Goal: Contribute content

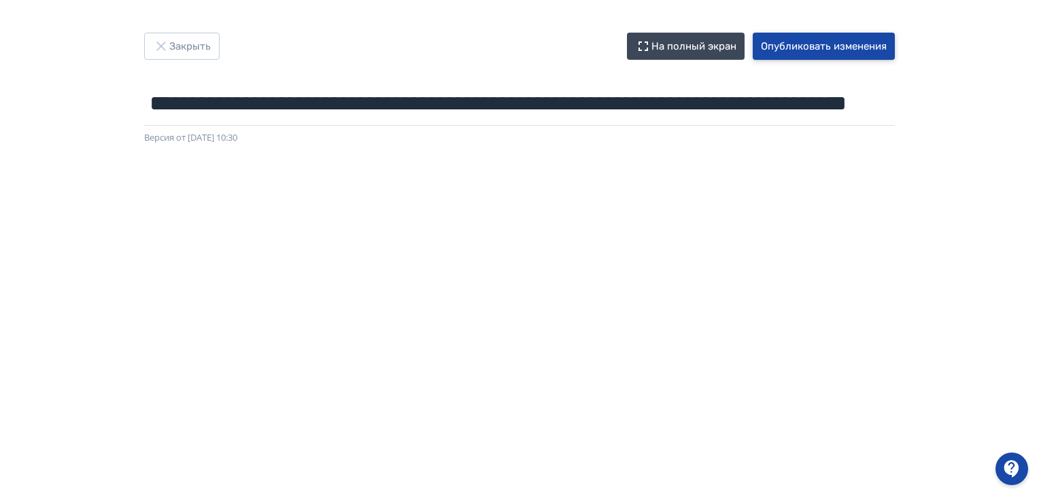
click at [858, 46] on button "Опубликовать изменения" at bounding box center [824, 46] width 142 height 27
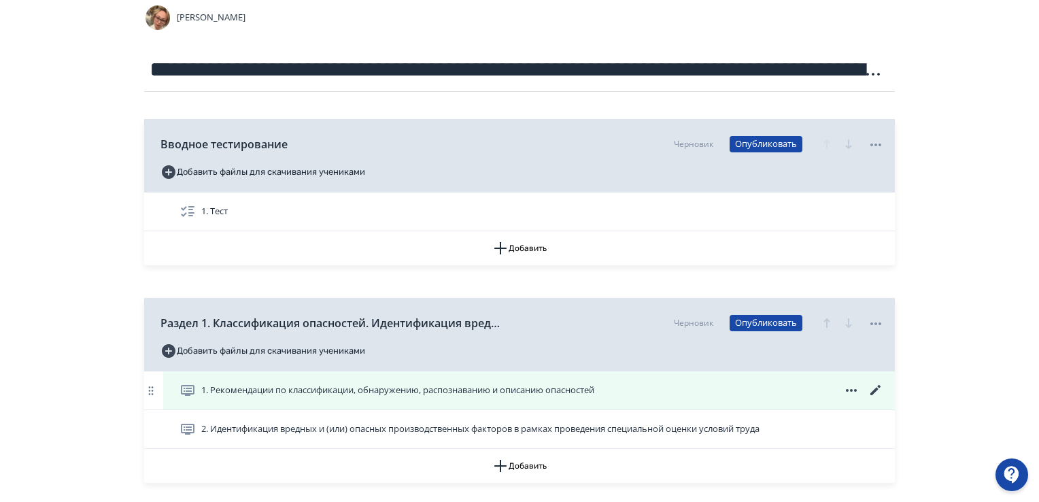
scroll to position [136, 0]
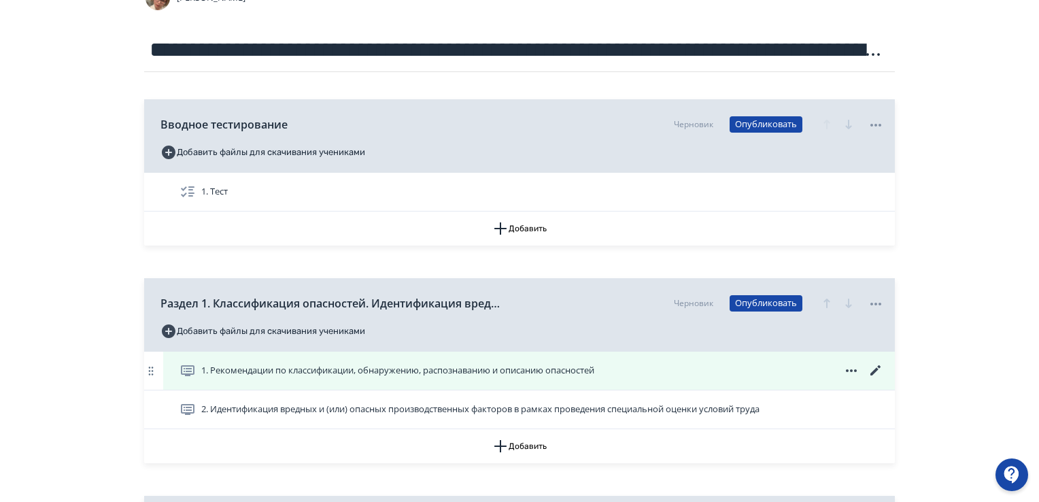
click at [540, 370] on span "1. Рекомендации по классификации, обнаружению, распознаванию и описанию опаснос…" at bounding box center [397, 371] width 393 height 14
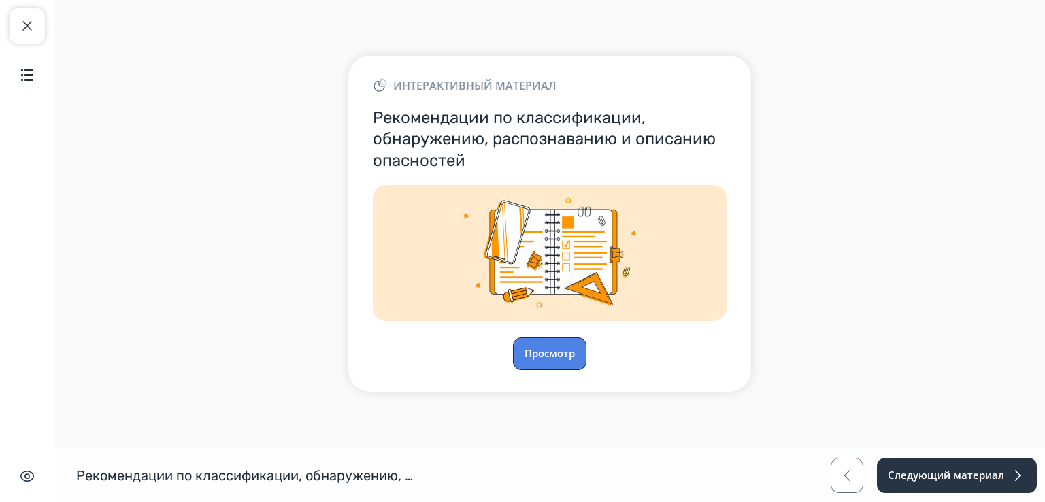
click at [551, 356] on button "Просмотр" at bounding box center [549, 353] width 73 height 33
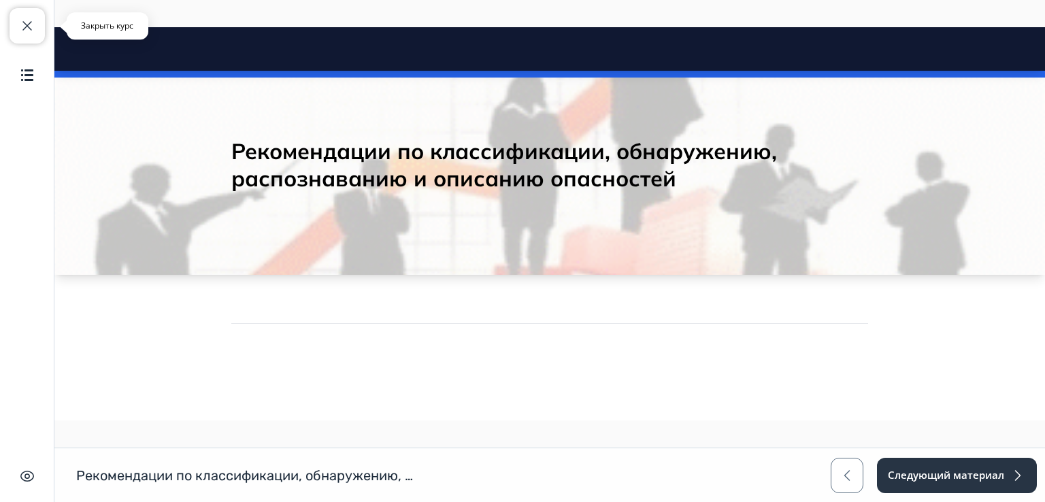
click at [32, 27] on span "button" at bounding box center [27, 26] width 16 height 16
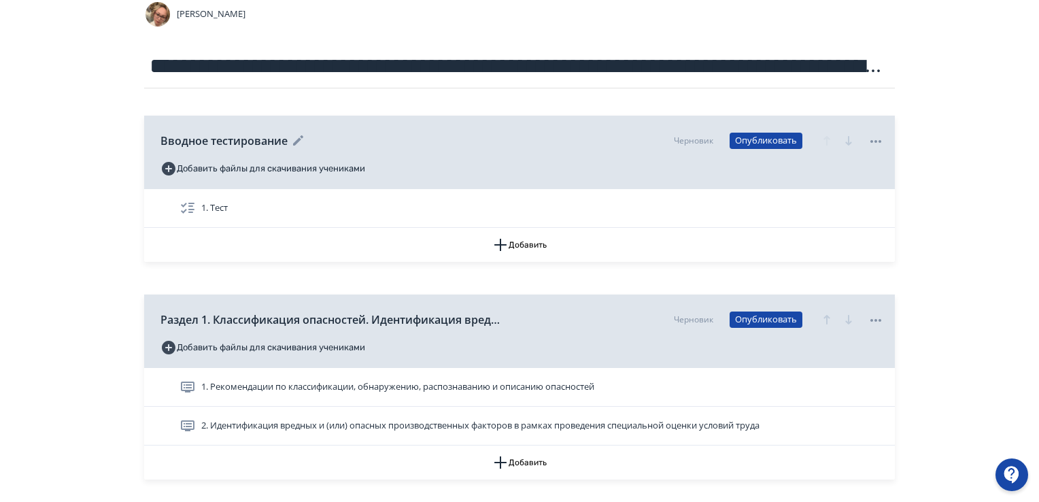
scroll to position [204, 0]
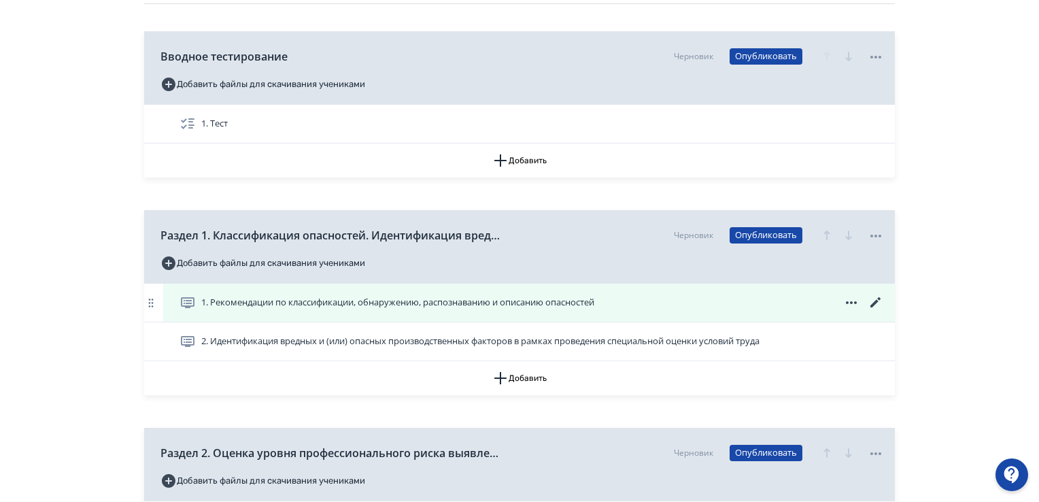
click at [877, 300] on icon at bounding box center [876, 302] width 10 height 10
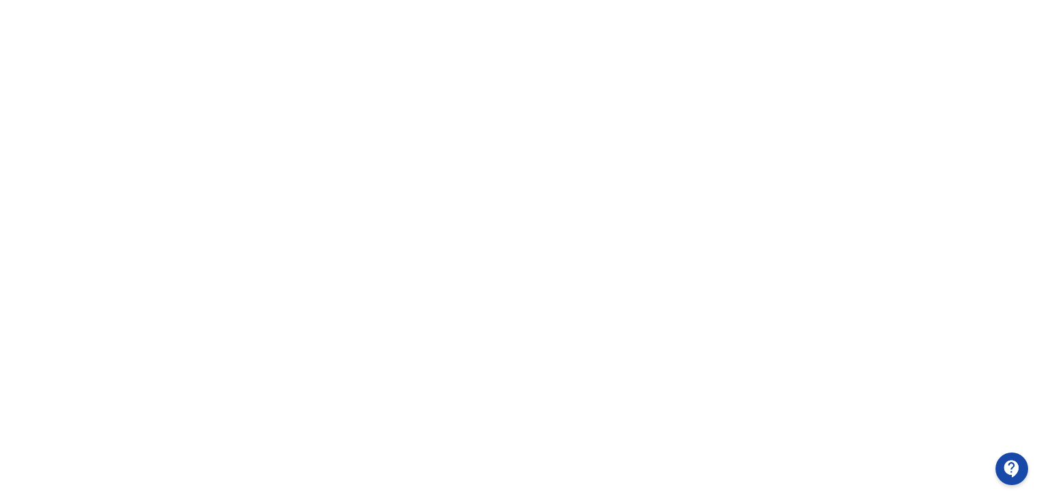
scroll to position [287, 3]
